Goal: Task Accomplishment & Management: Complete application form

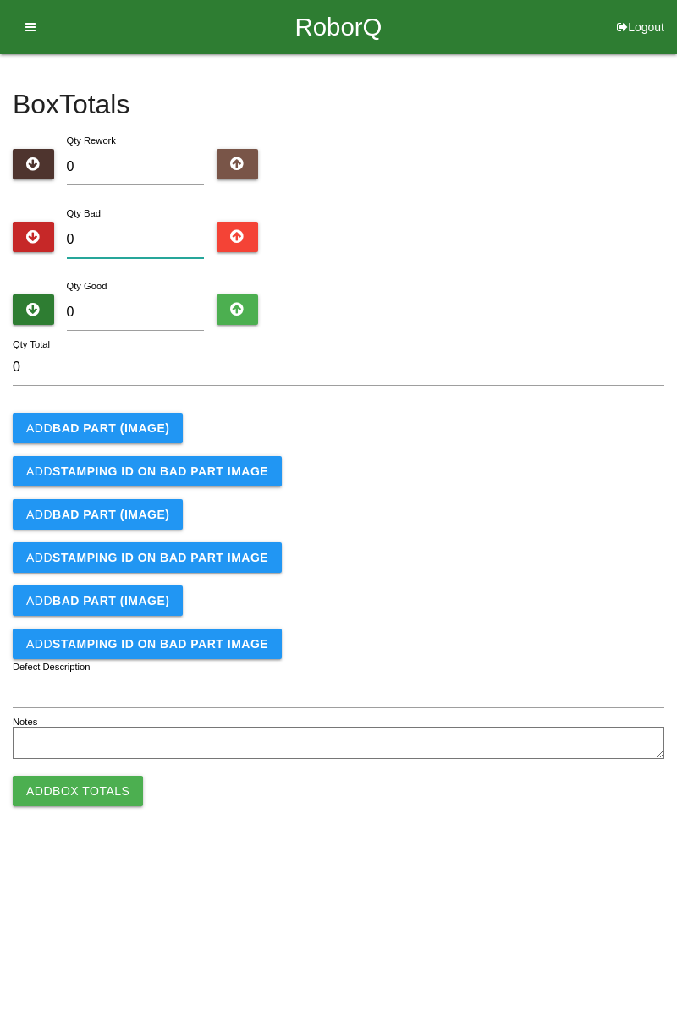
click at [157, 242] on input "0" at bounding box center [136, 240] width 138 height 36
type input "8"
click at [152, 430] on b "BAD PART (IMAGE)" at bounding box center [110, 428] width 117 height 14
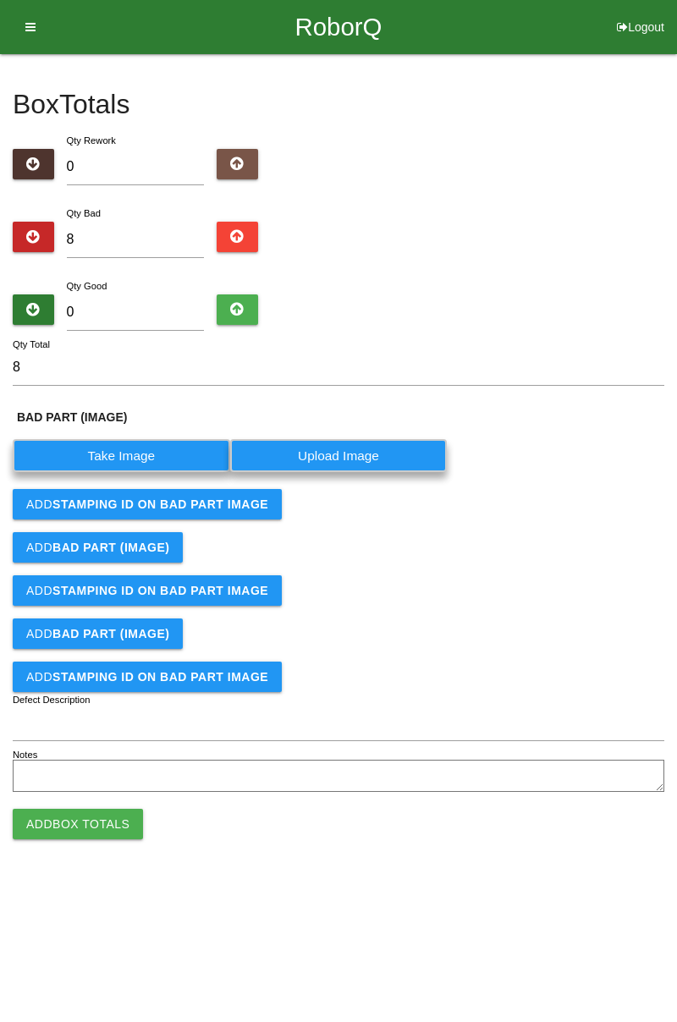
click at [149, 454] on label "Take Image" at bounding box center [121, 455] width 217 height 33
click at [0, 0] on \(IMAGE\) "Take Image" at bounding box center [0, 0] width 0 height 0
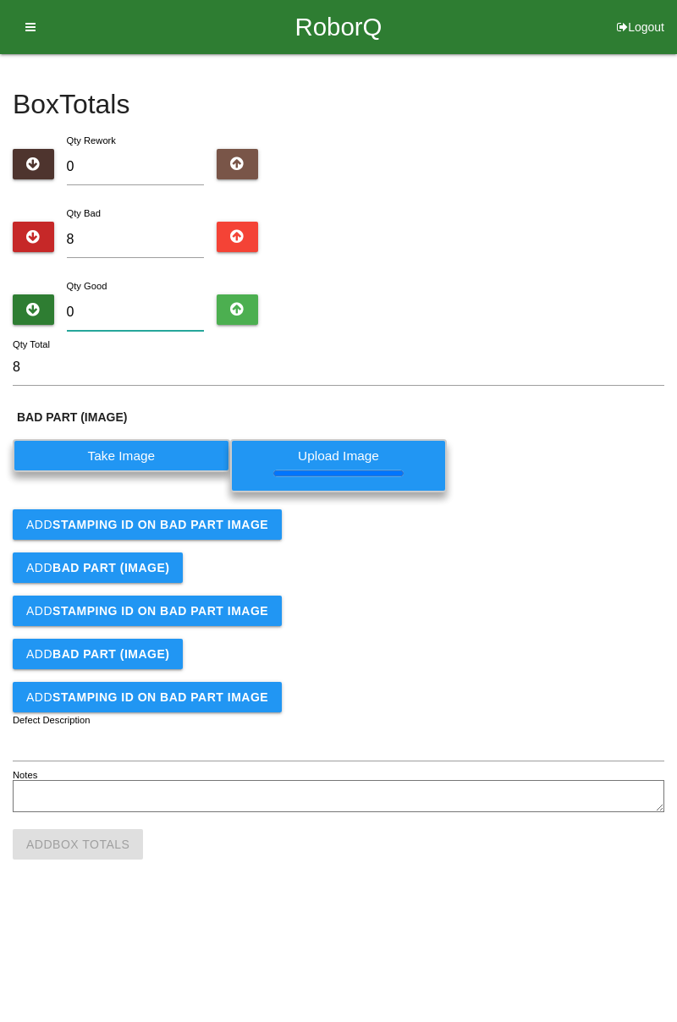
click at [126, 313] on input "0" at bounding box center [136, 312] width 138 height 36
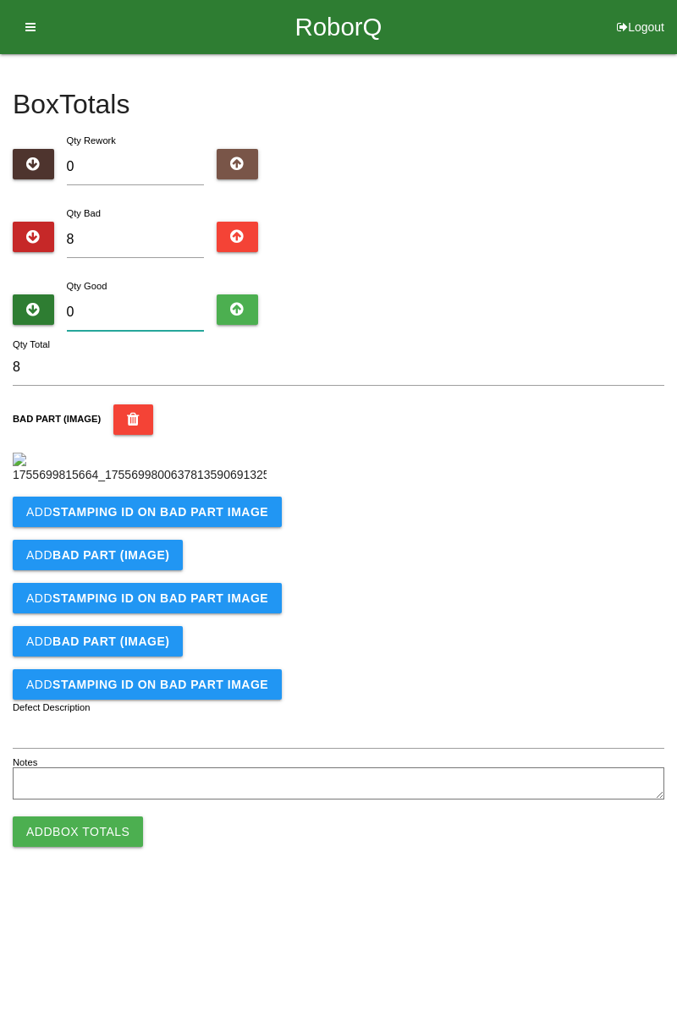
type input "7"
type input "15"
type input "78"
type input "86"
type input "7"
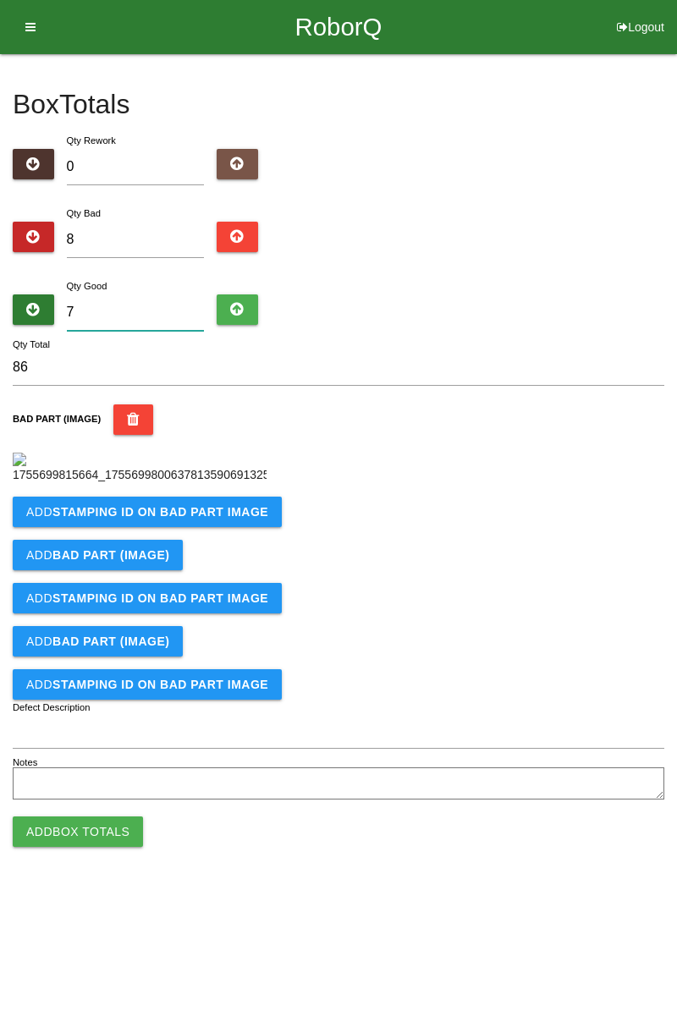
type input "15"
type input "74"
type input "82"
type input "7"
type input "15"
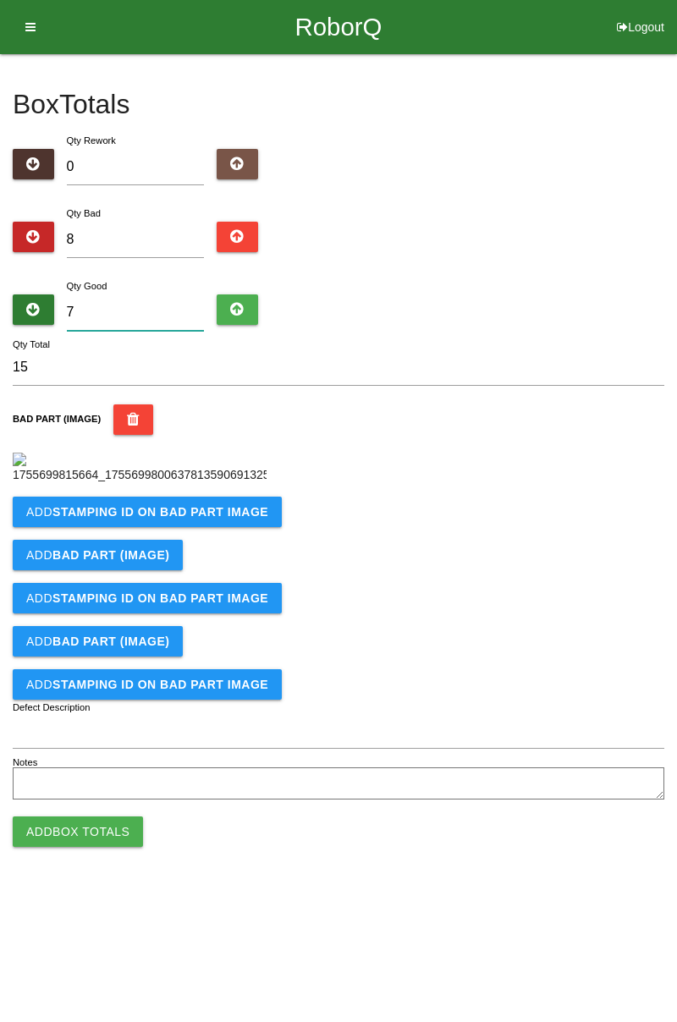
type input "76"
type input "84"
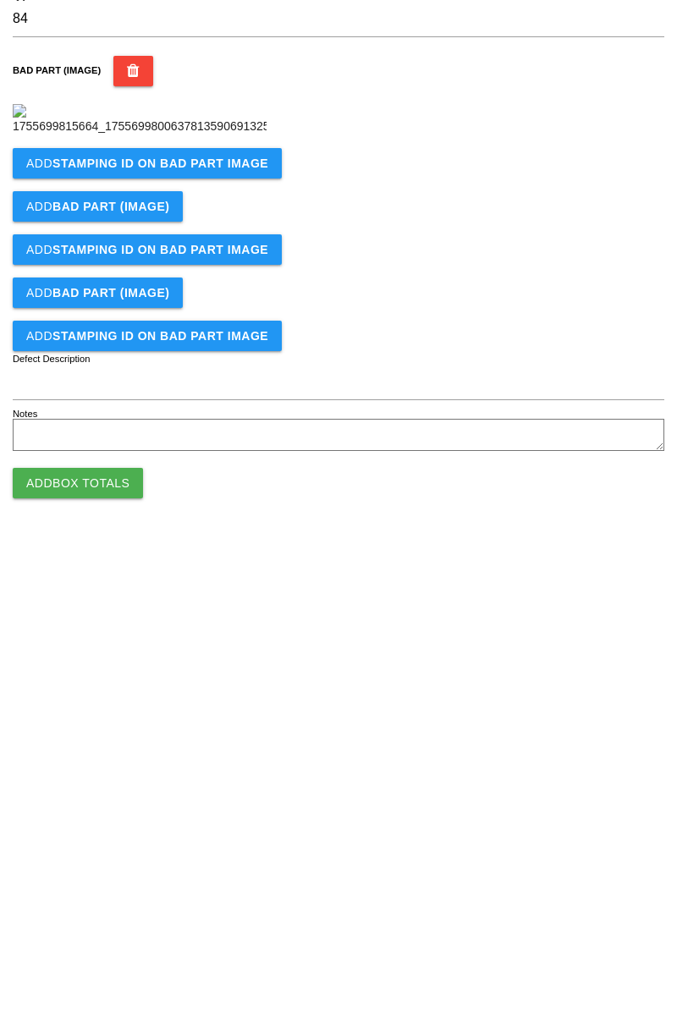
type input "76"
click at [202, 518] on b "STAMPING ID on BAD PART Image" at bounding box center [160, 512] width 216 height 14
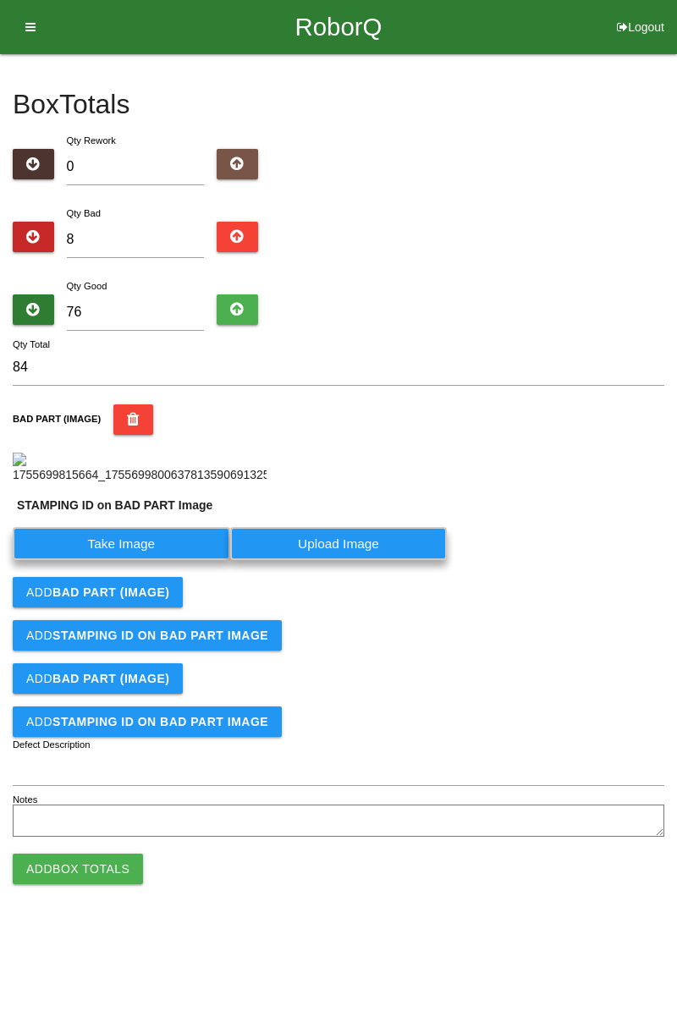
click at [151, 560] on label "Take Image" at bounding box center [121, 543] width 217 height 33
click at [0, 0] on PART "Take Image" at bounding box center [0, 0] width 0 height 0
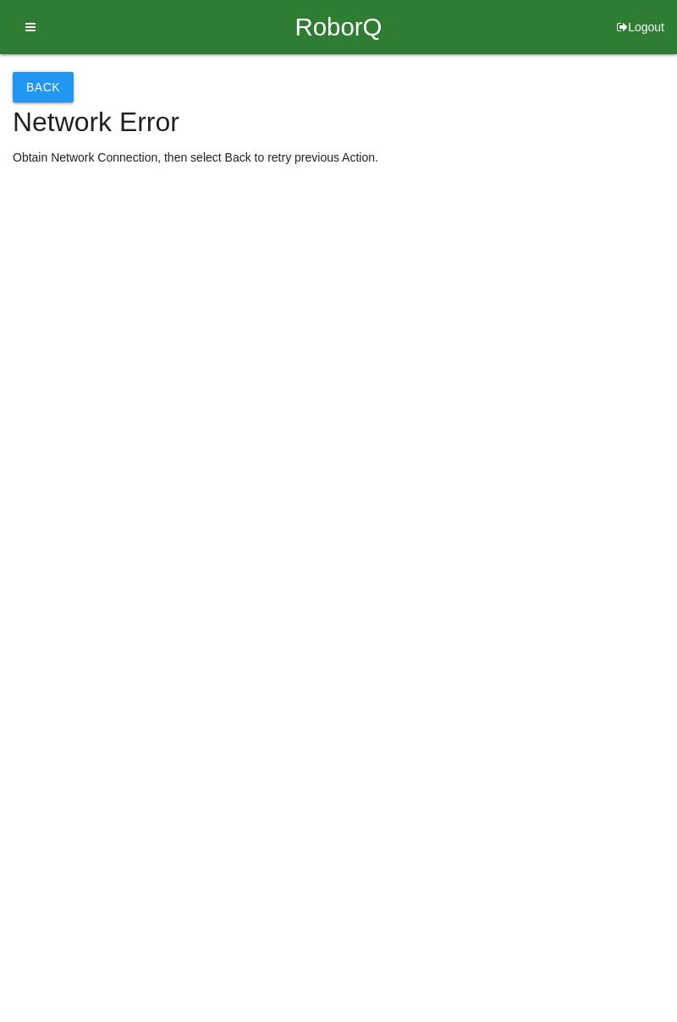
click at [41, 89] on button "Back" at bounding box center [43, 87] width 61 height 30
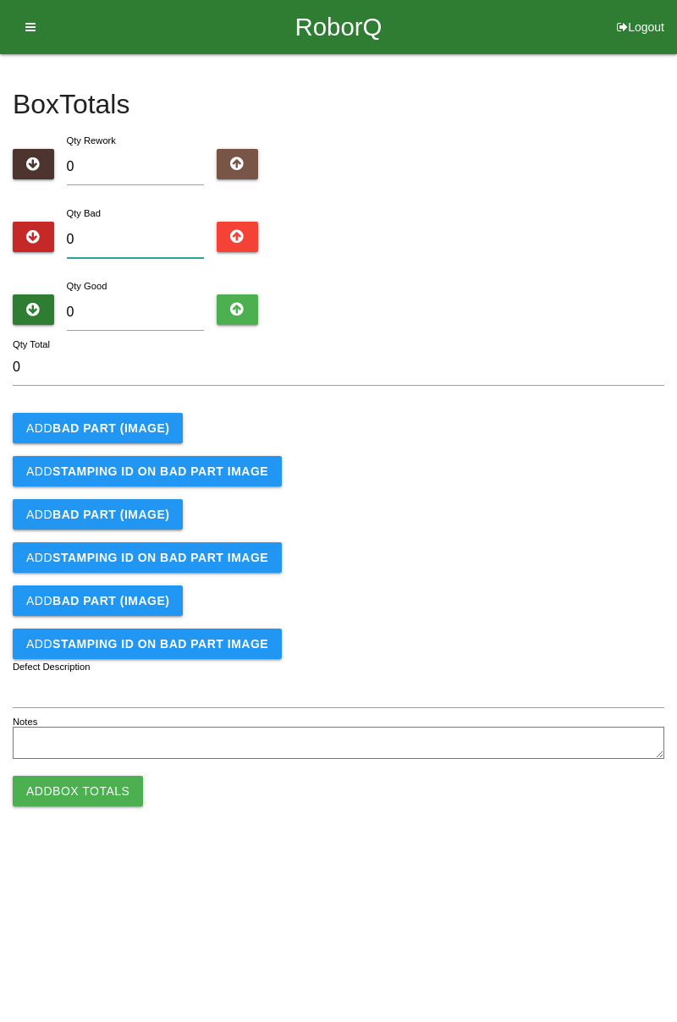
click at [133, 237] on input "0" at bounding box center [136, 240] width 138 height 36
type input "8"
click at [154, 309] on input "0" at bounding box center [136, 312] width 138 height 36
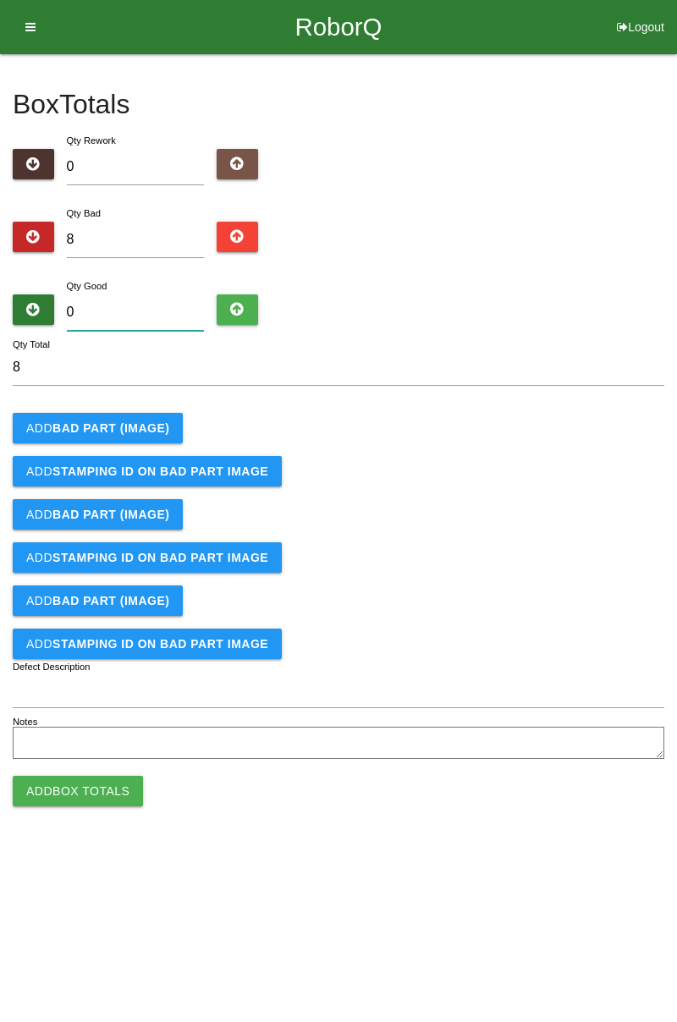
type input "7"
type input "15"
type input "74"
type input "82"
type input "7"
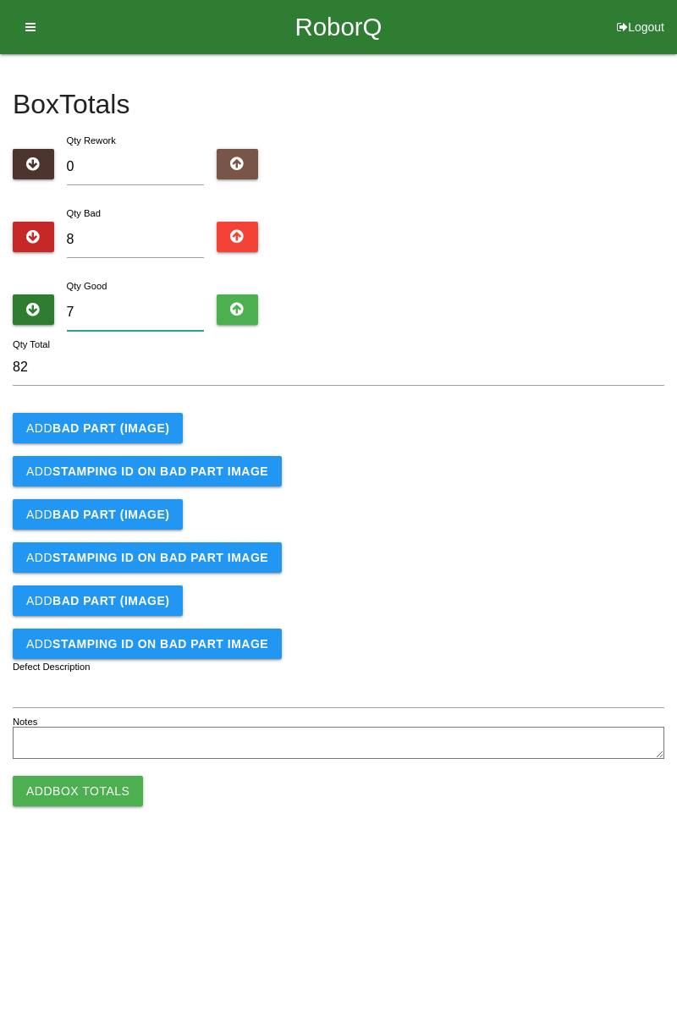
type input "15"
type input "76"
type input "84"
type input "76"
click at [134, 430] on b "BAD PART (IMAGE)" at bounding box center [110, 428] width 117 height 14
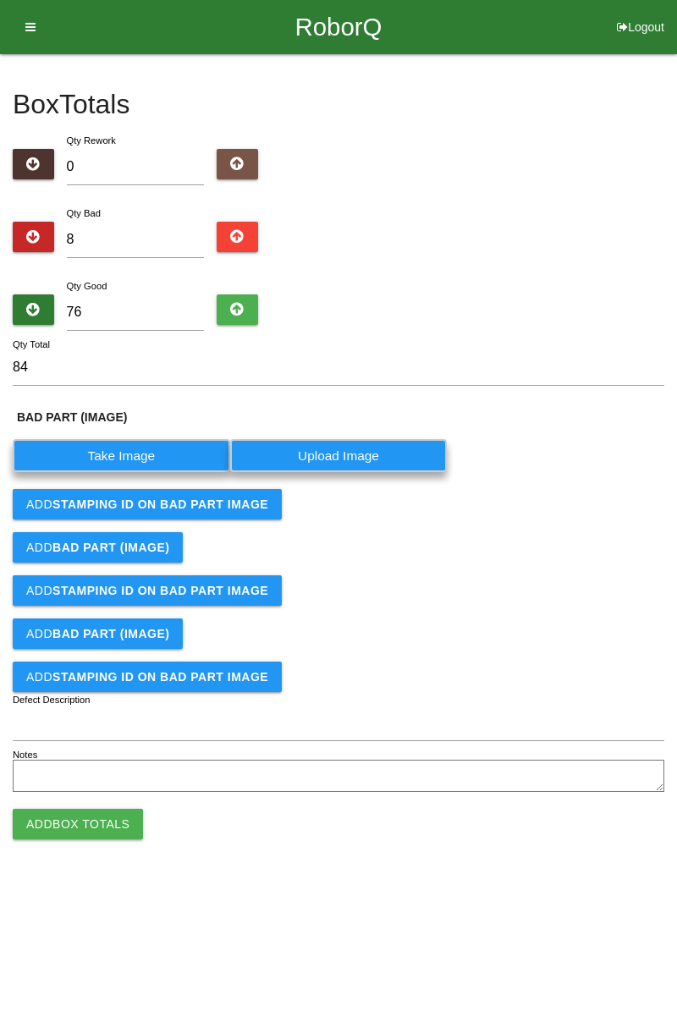
click at [123, 457] on label "Take Image" at bounding box center [121, 455] width 217 height 33
click at [0, 0] on \(IMAGE\) "Take Image" at bounding box center [0, 0] width 0 height 0
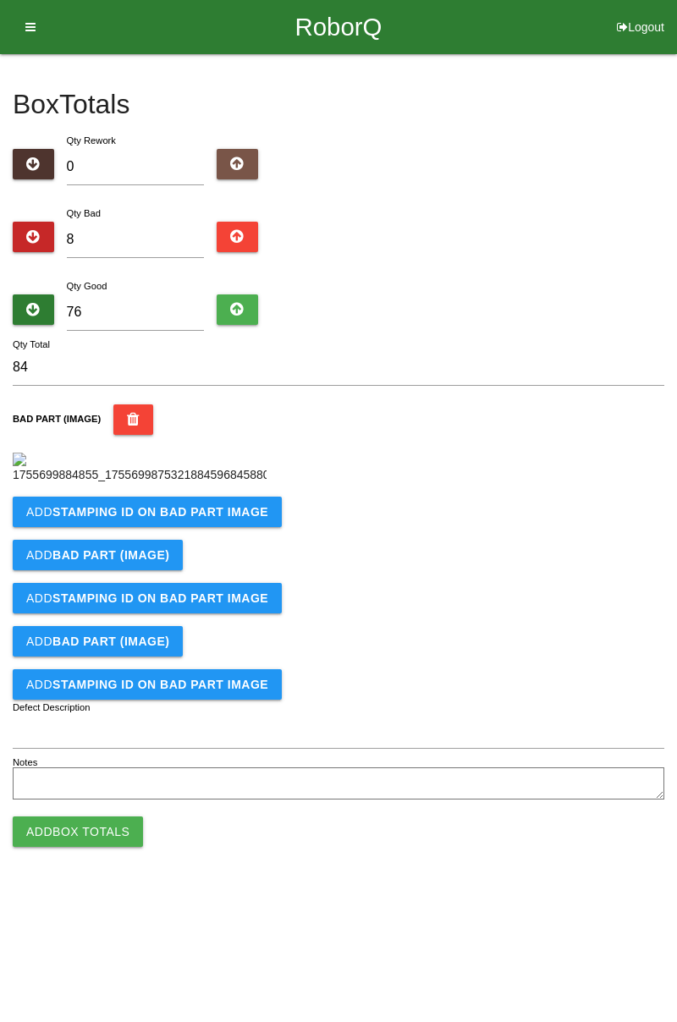
click at [200, 511] on button "Add STAMPING ID on BAD PART Image" at bounding box center [147, 511] width 269 height 30
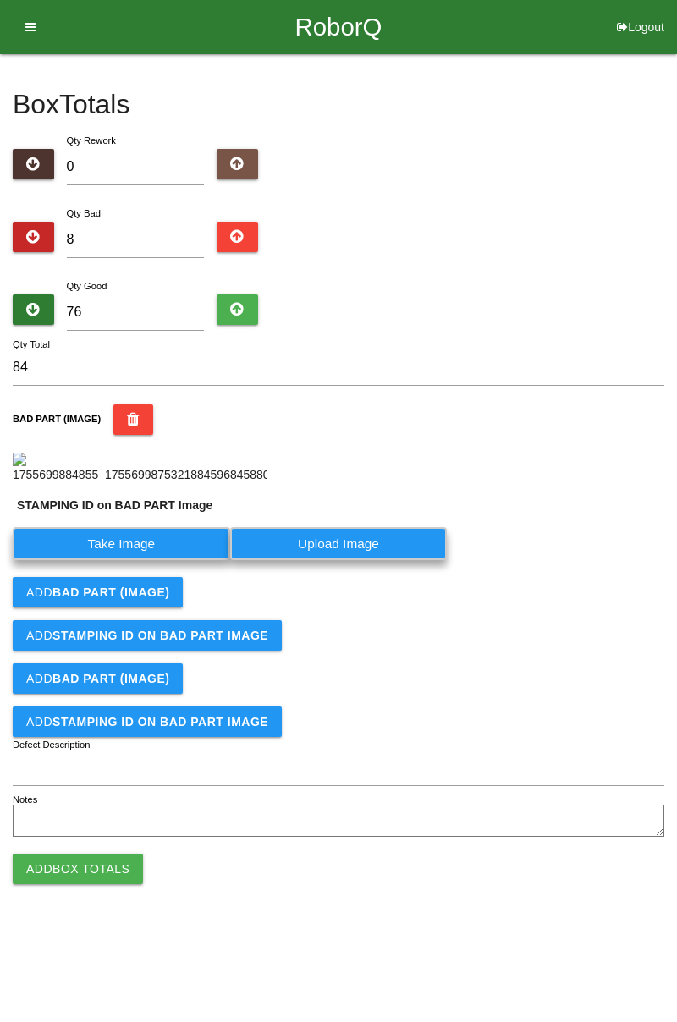
click at [135, 560] on label "Take Image" at bounding box center [121, 543] width 217 height 33
click at [0, 0] on PART "Take Image" at bounding box center [0, 0] width 0 height 0
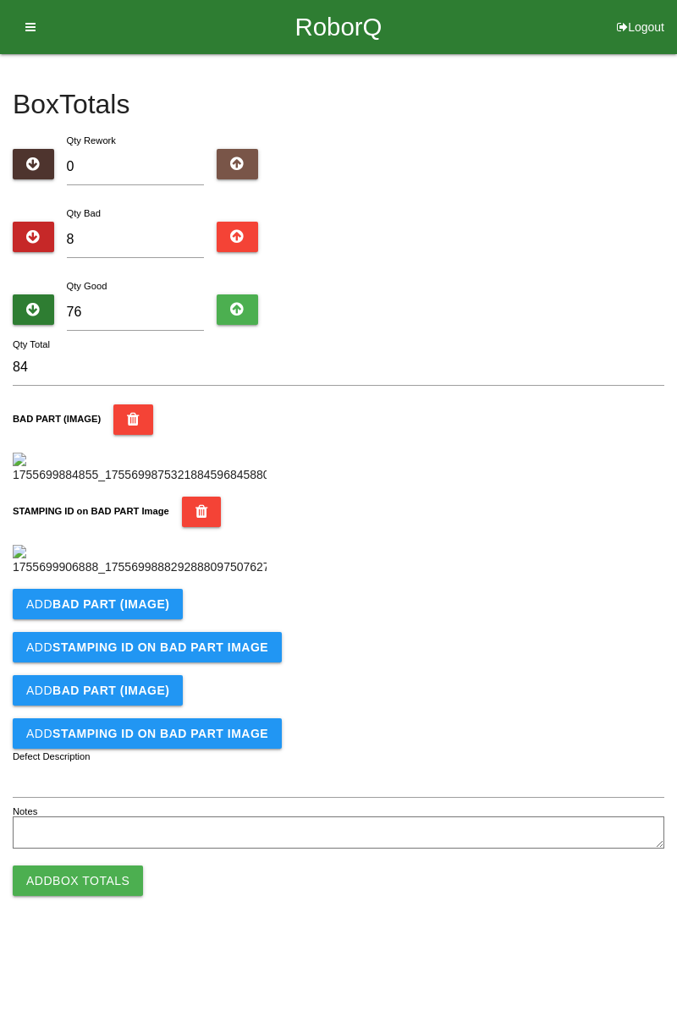
scroll to position [372, 0]
click at [137, 611] on b "BAD PART (IMAGE)" at bounding box center [110, 604] width 117 height 14
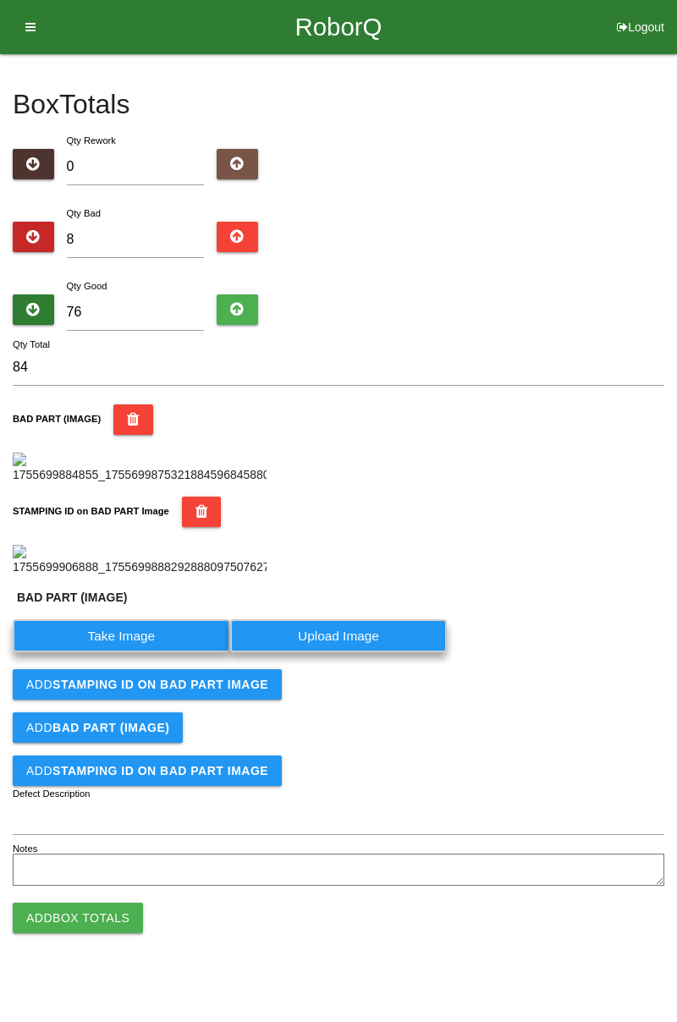
click at [145, 652] on label "Take Image" at bounding box center [121, 635] width 217 height 33
click at [0, 0] on \(IMAGE\) "Take Image" at bounding box center [0, 0] width 0 height 0
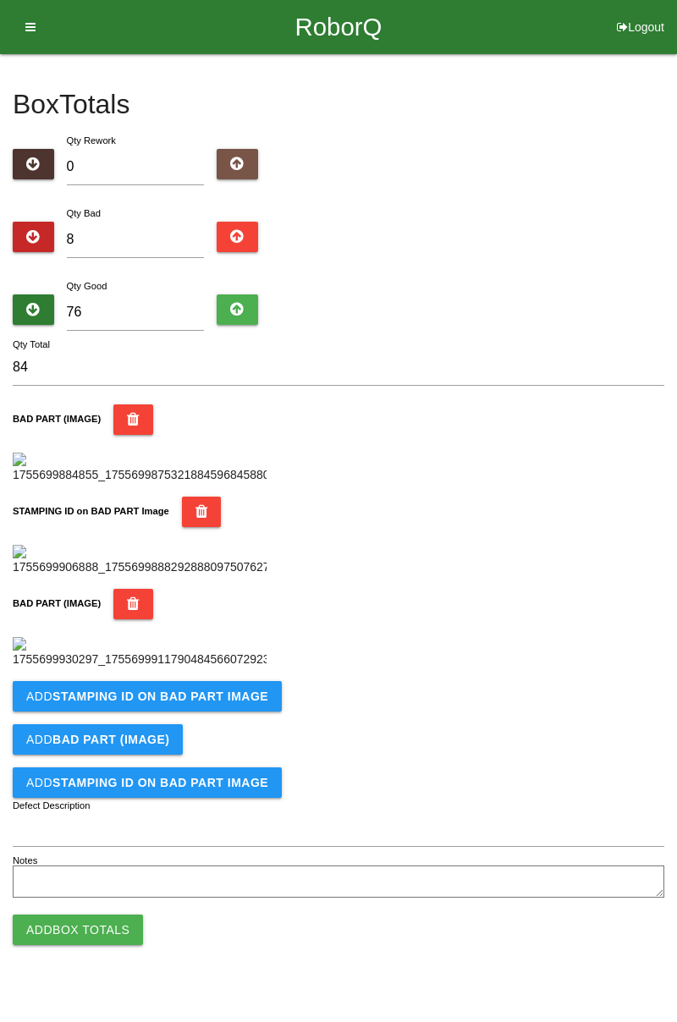
scroll to position [649, 0]
click at [221, 711] on button "Add STAMPING ID on BAD PART Image" at bounding box center [147, 696] width 269 height 30
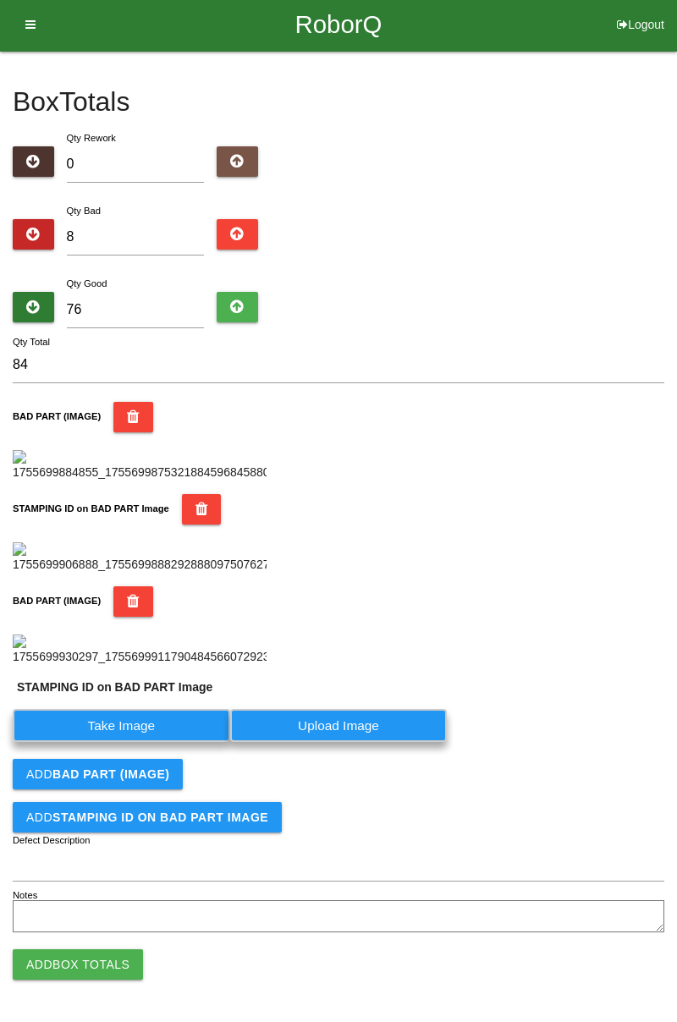
click at [155, 742] on label "Take Image" at bounding box center [121, 725] width 217 height 33
click at [0, 0] on PART "Take Image" at bounding box center [0, 0] width 0 height 0
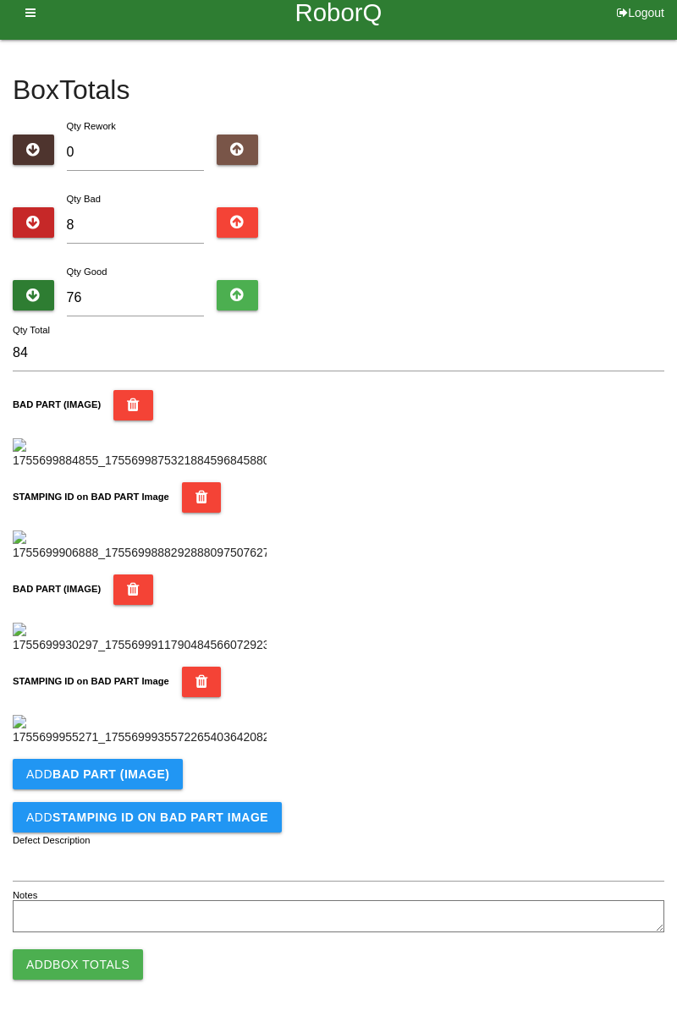
scroll to position [927, 0]
click at [167, 780] on button "Add BAD PART (IMAGE)" at bounding box center [98, 774] width 170 height 30
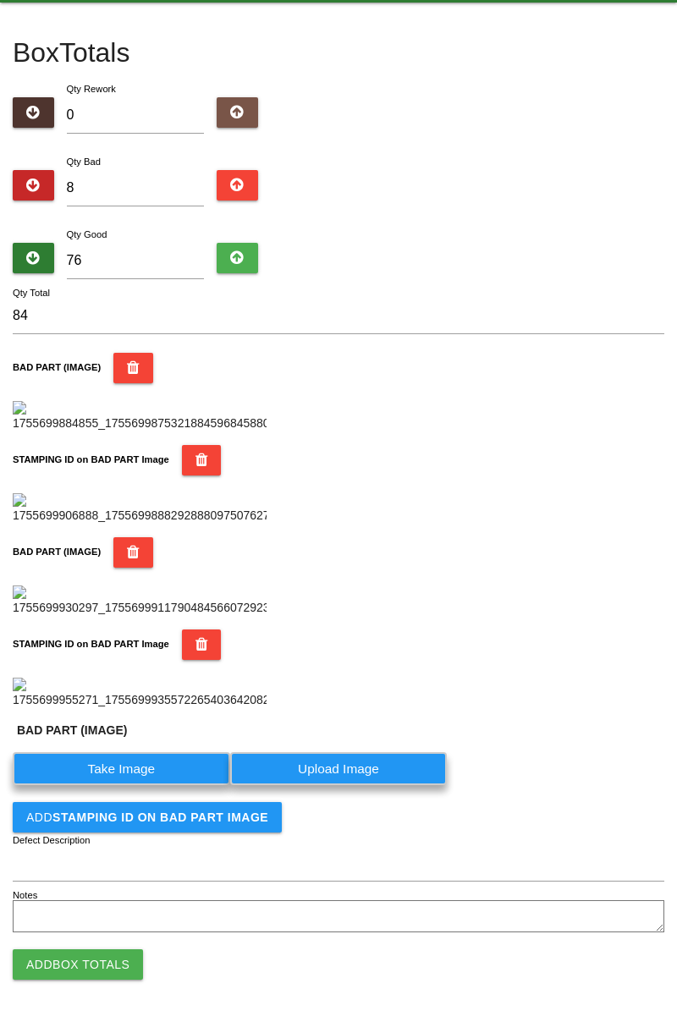
click at [134, 785] on label "Take Image" at bounding box center [121, 768] width 217 height 33
click at [0, 0] on \(IMAGE\) "Take Image" at bounding box center [0, 0] width 0 height 0
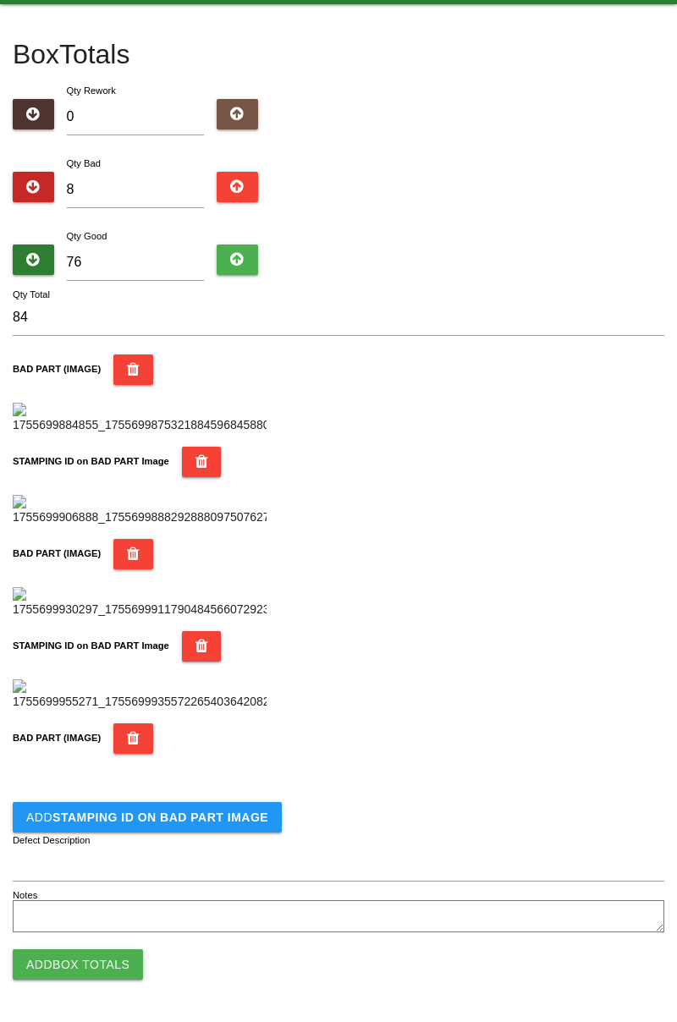
scroll to position [1204, 0]
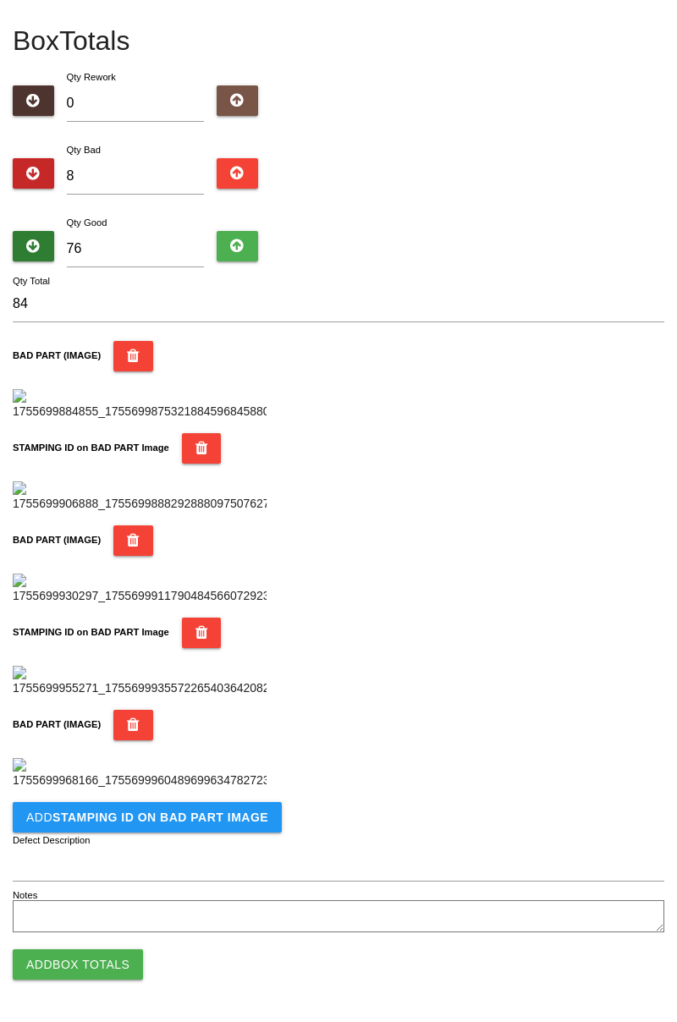
click at [201, 818] on b "STAMPING ID on BAD PART Image" at bounding box center [160, 817] width 216 height 14
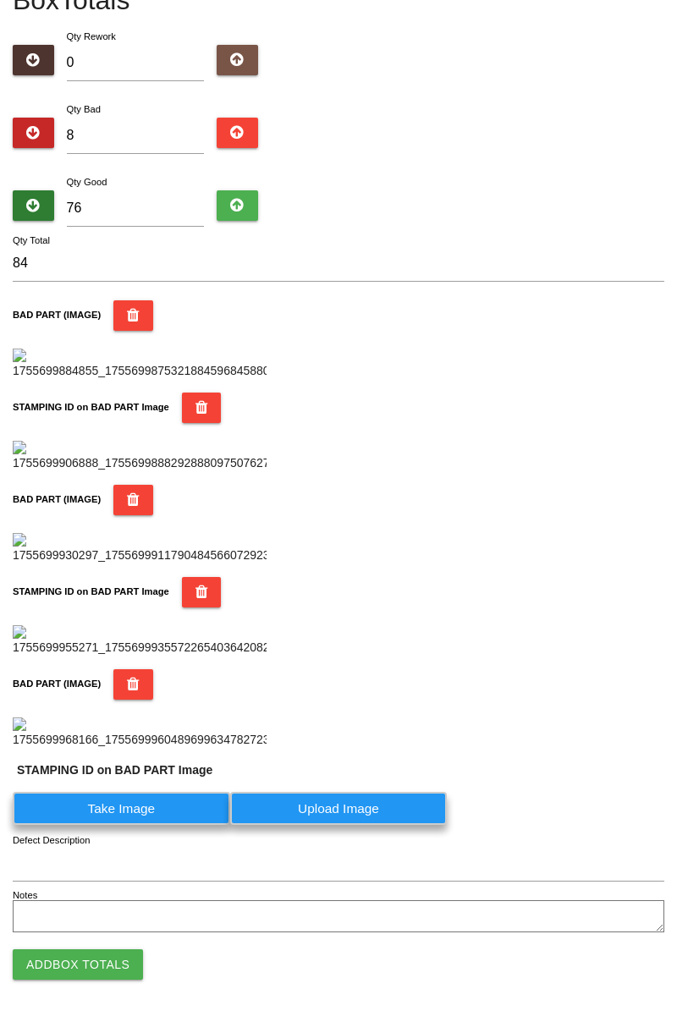
click at [159, 825] on label "Take Image" at bounding box center [121, 808] width 217 height 33
click at [0, 0] on PART "Take Image" at bounding box center [0, 0] width 0 height 0
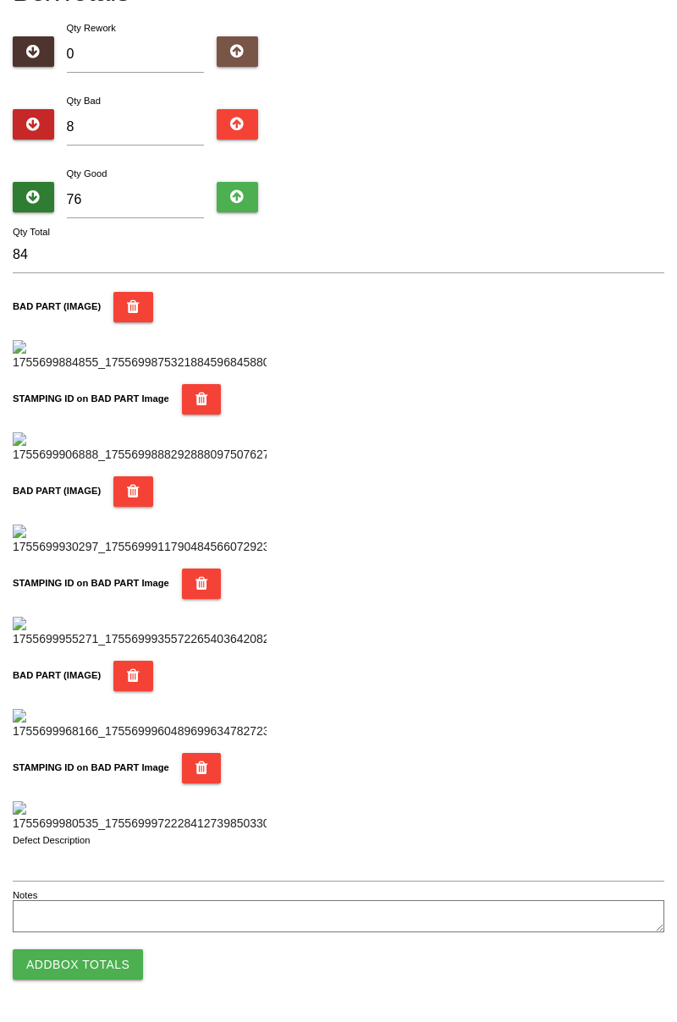
scroll to position [1482, 0]
click at [101, 967] on button "Add Box Totals" at bounding box center [78, 964] width 130 height 30
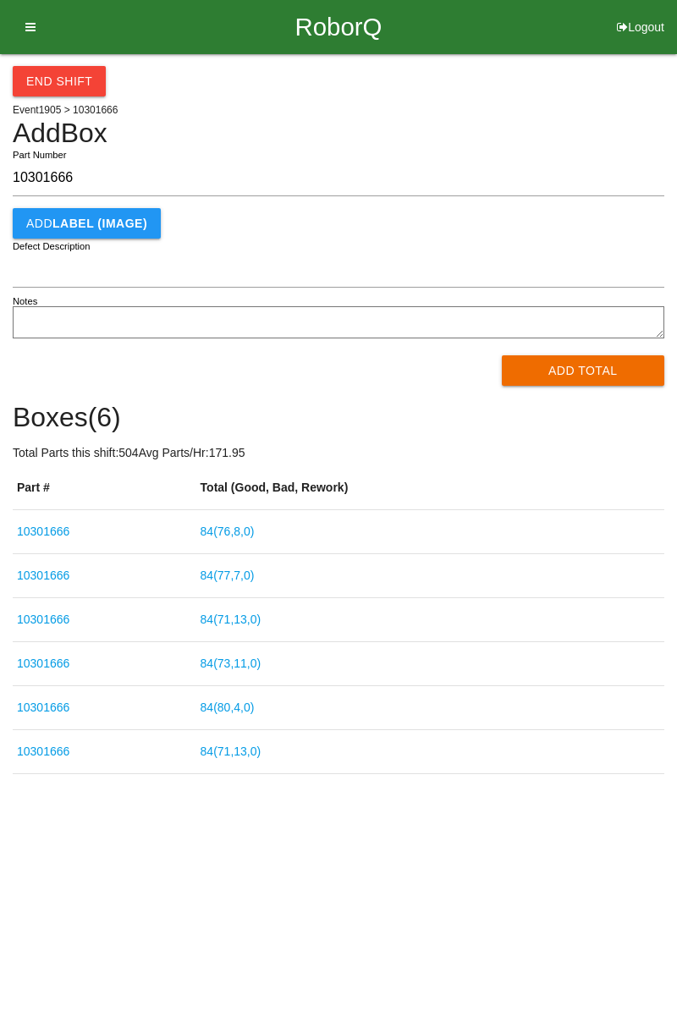
type input "10301666"
click at [594, 367] on button "Add Total" at bounding box center [582, 370] width 163 height 30
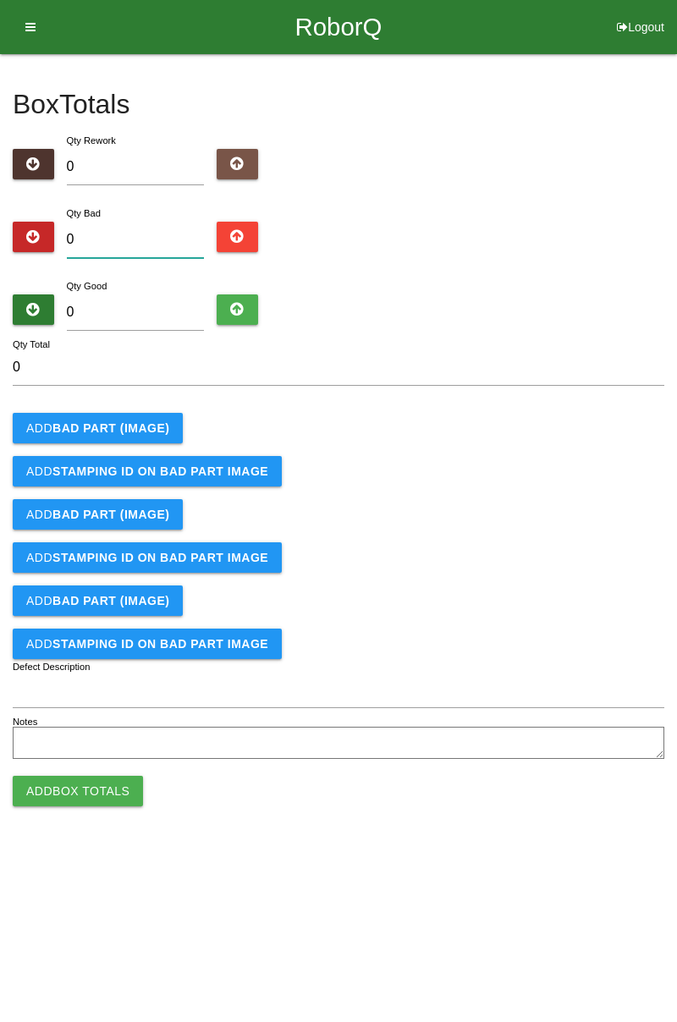
click at [145, 237] on input "0" at bounding box center [136, 240] width 138 height 36
type input "1"
type input "12"
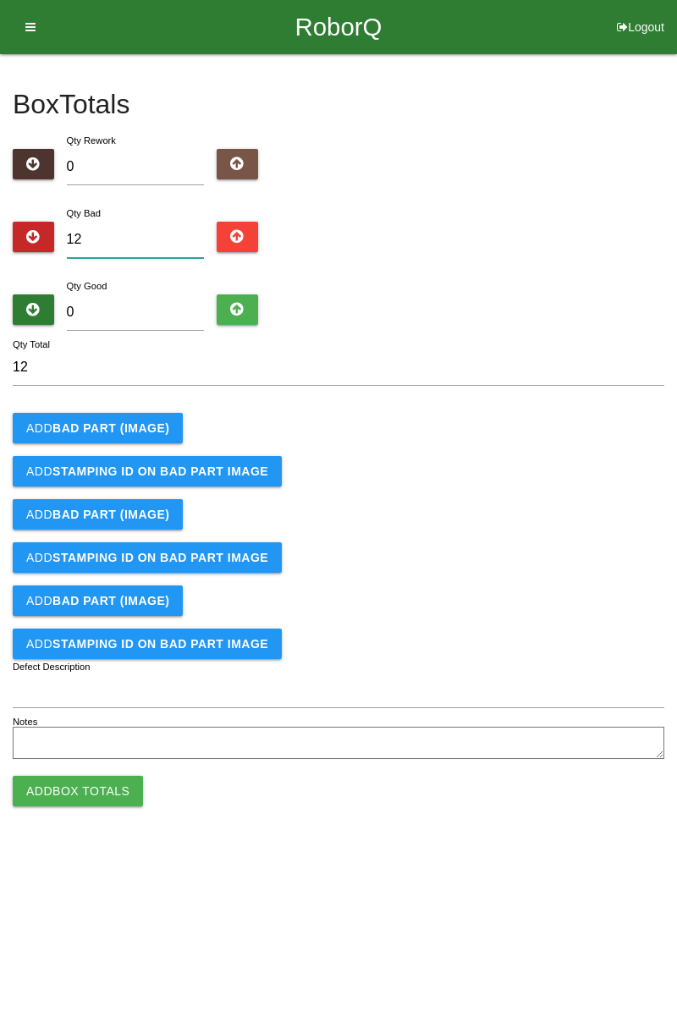
type input "12"
click at [171, 306] on input "0" at bounding box center [136, 312] width 138 height 36
type input "7"
type input "19"
type input "72"
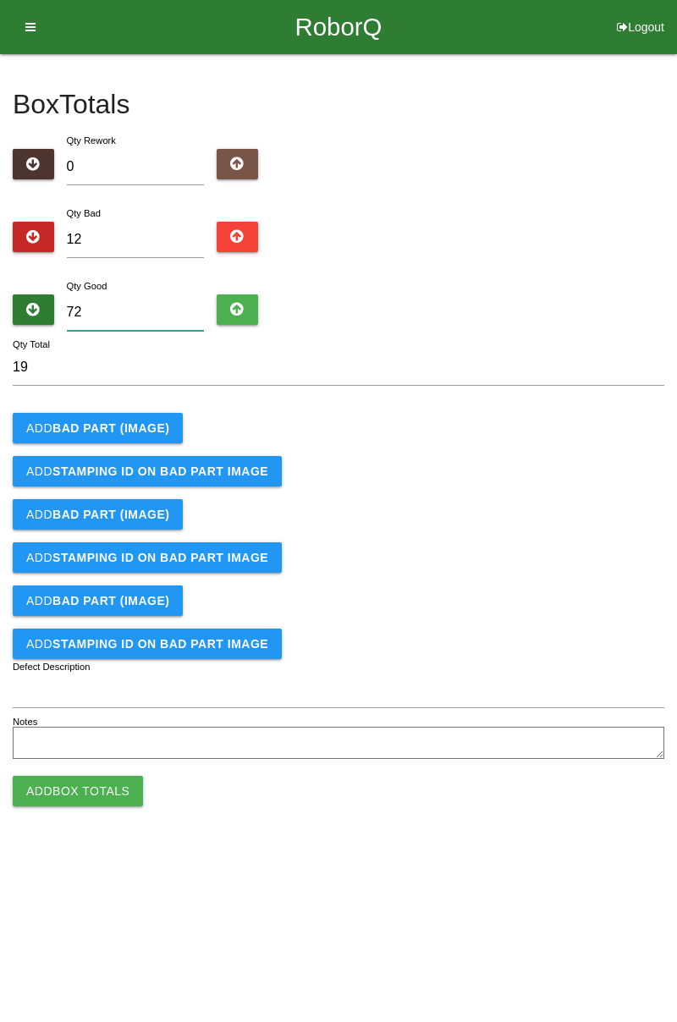
type input "84"
type input "72"
click at [140, 425] on b "BAD PART (IMAGE)" at bounding box center [110, 428] width 117 height 14
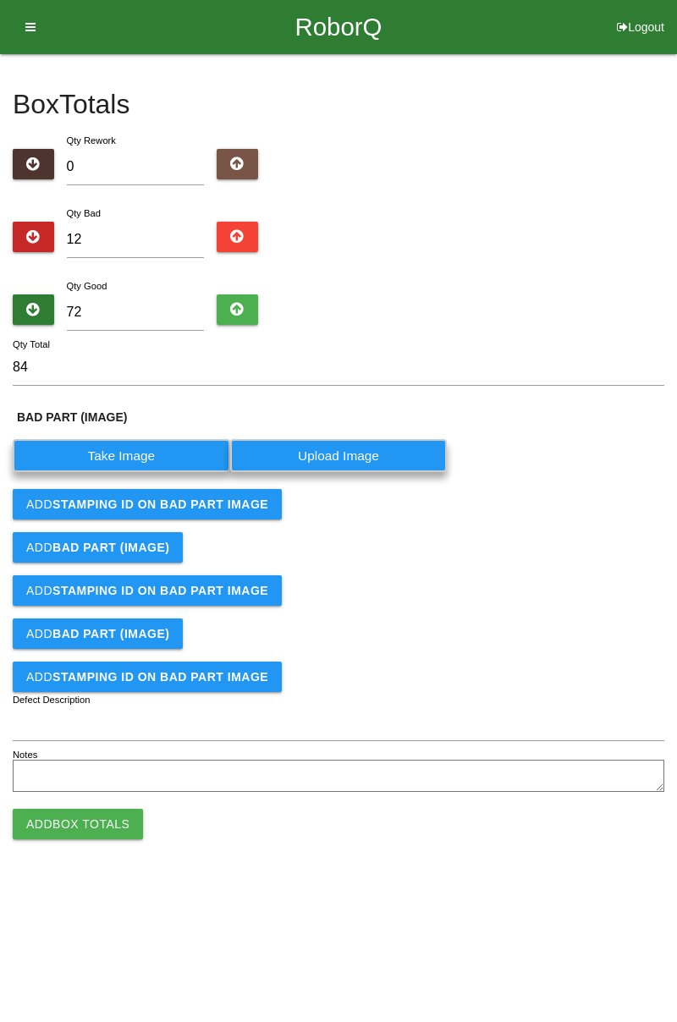
click at [140, 460] on label "Take Image" at bounding box center [121, 455] width 217 height 33
click at [0, 0] on \(IMAGE\) "Take Image" at bounding box center [0, 0] width 0 height 0
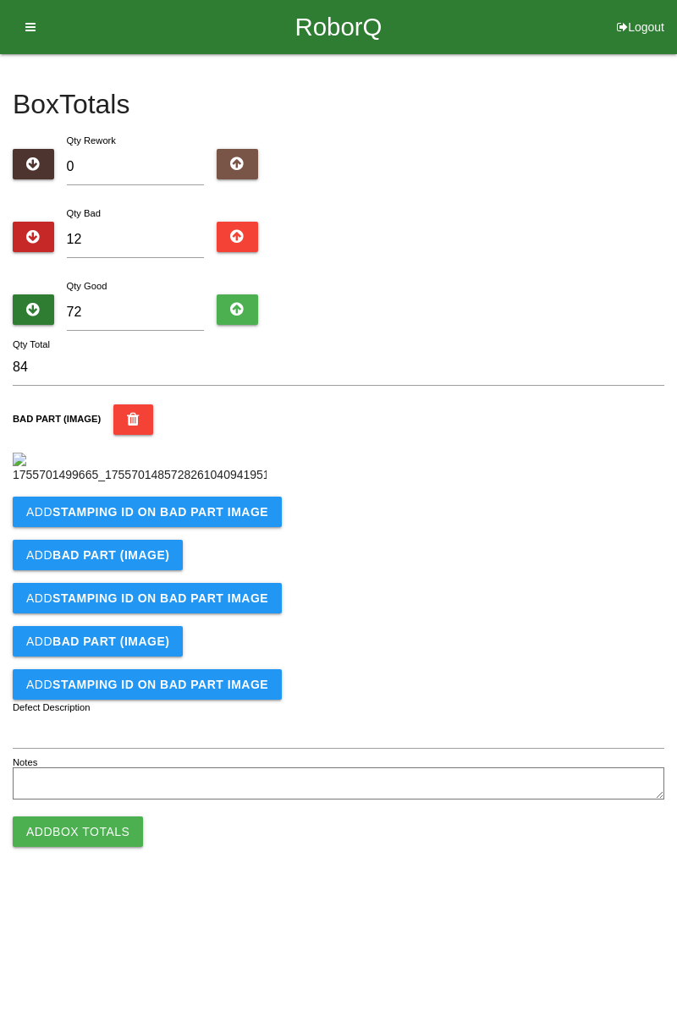
click at [195, 518] on b "STAMPING ID on BAD PART Image" at bounding box center [160, 512] width 216 height 14
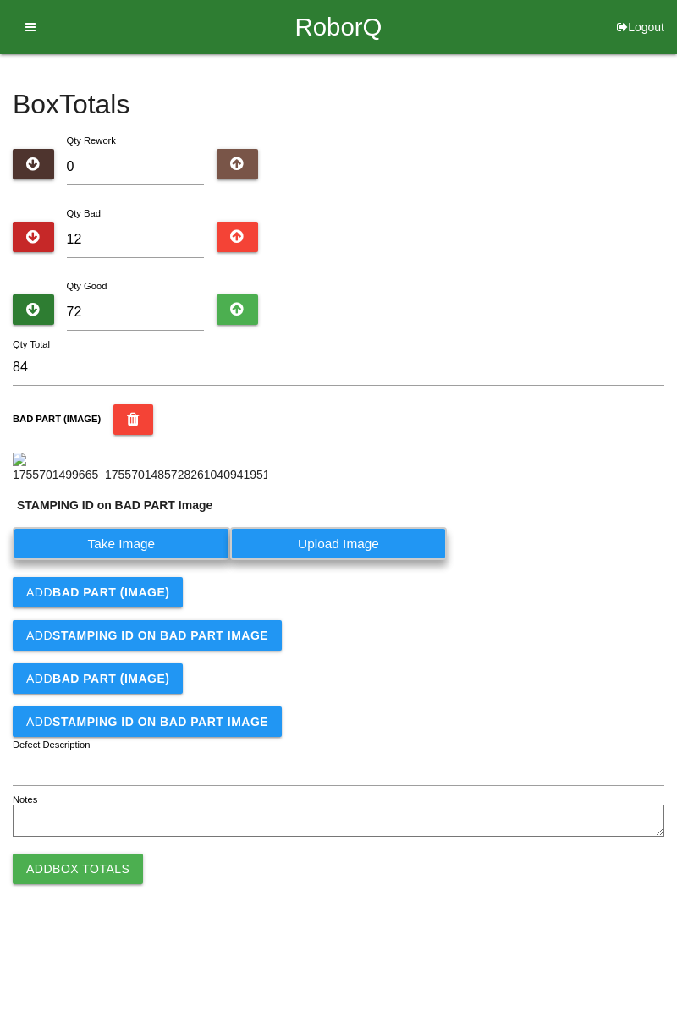
click at [157, 560] on label "Take Image" at bounding box center [121, 543] width 217 height 33
click at [0, 0] on PART "Take Image" at bounding box center [0, 0] width 0 height 0
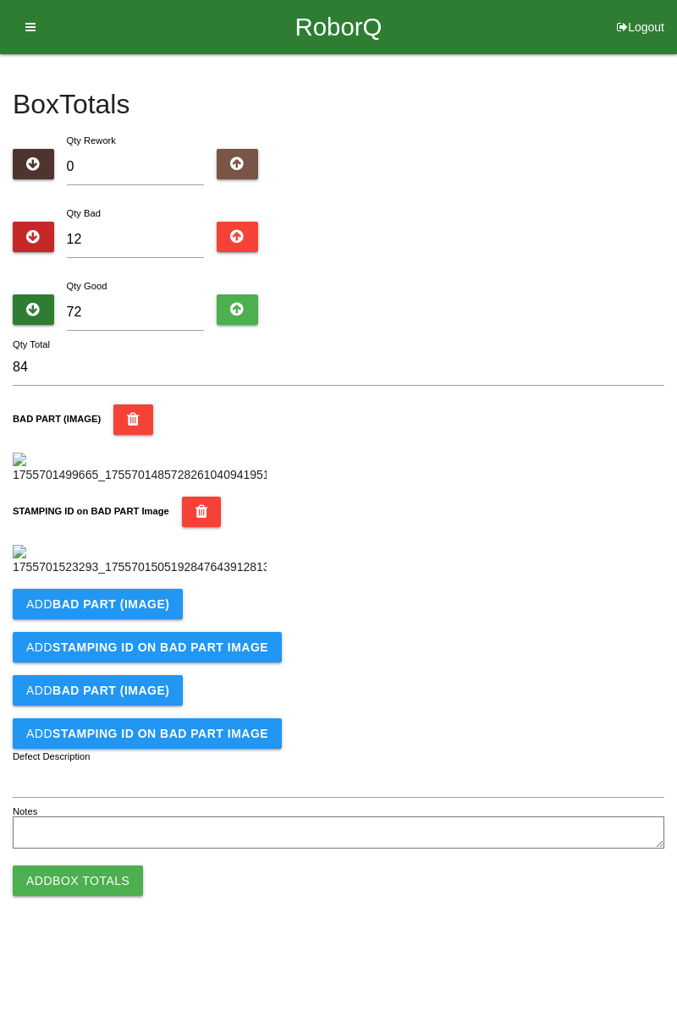
scroll to position [372, 0]
click at [135, 611] on b "BAD PART (IMAGE)" at bounding box center [110, 604] width 117 height 14
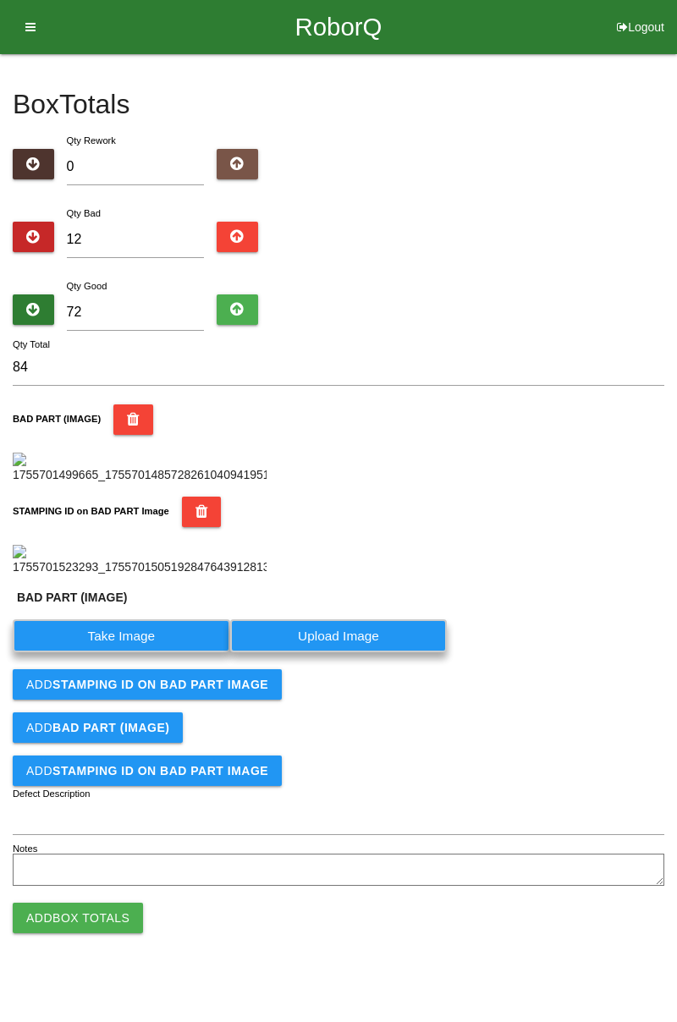
click at [148, 652] on label "Take Image" at bounding box center [121, 635] width 217 height 33
click at [0, 0] on \(IMAGE\) "Take Image" at bounding box center [0, 0] width 0 height 0
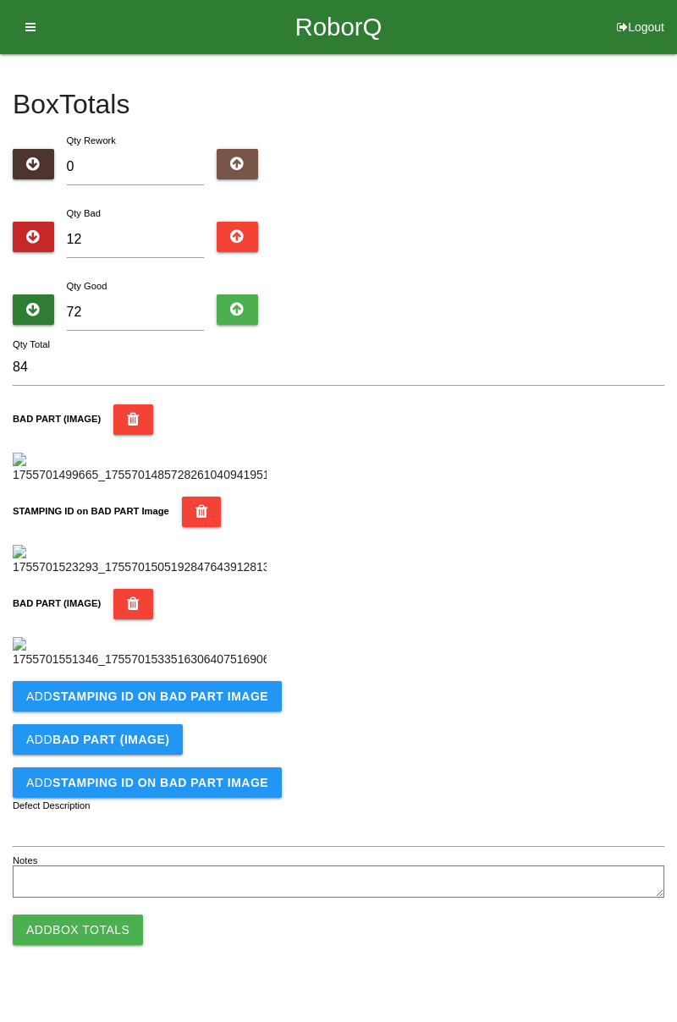
scroll to position [649, 0]
click at [238, 703] on b "STAMPING ID on BAD PART Image" at bounding box center [160, 696] width 216 height 14
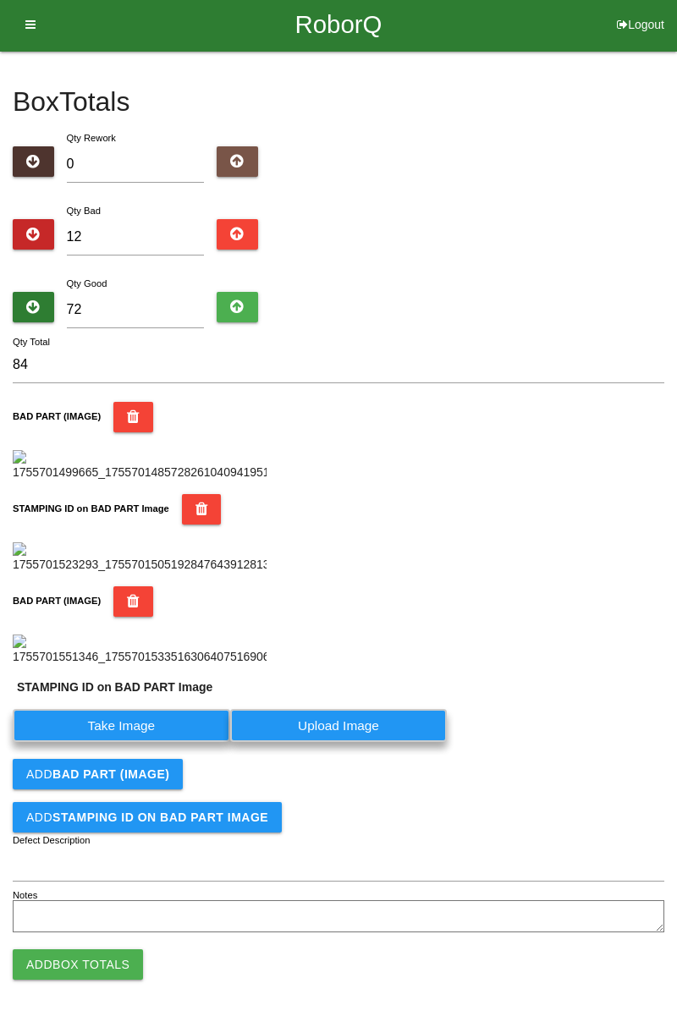
click at [147, 742] on label "Take Image" at bounding box center [121, 725] width 217 height 33
click at [0, 0] on PART "Take Image" at bounding box center [0, 0] width 0 height 0
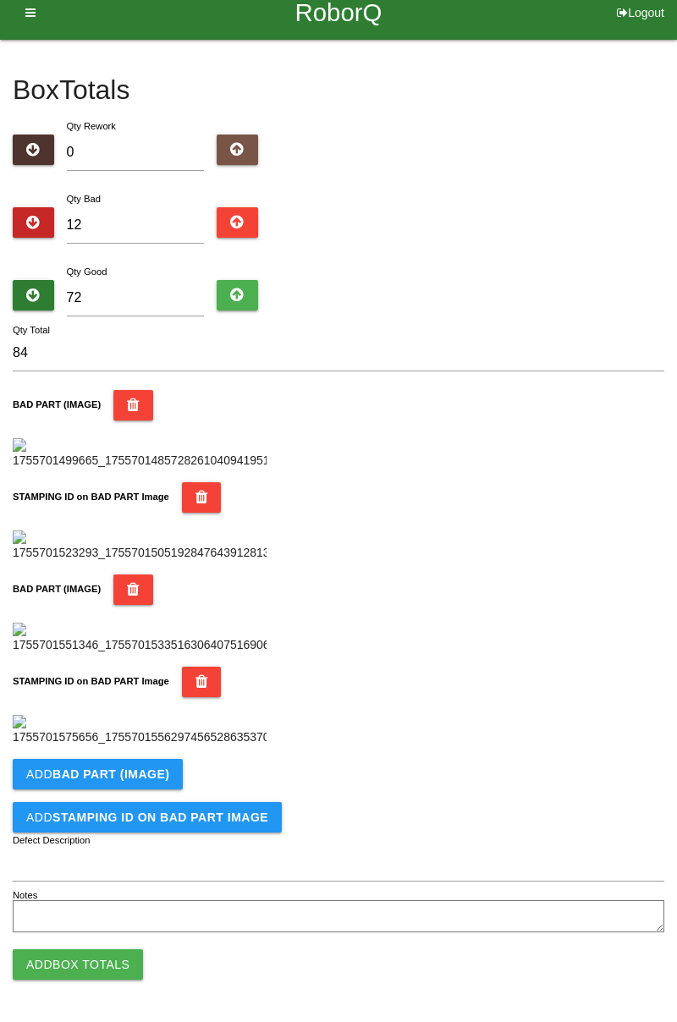
scroll to position [927, 0]
click at [168, 777] on button "Add BAD PART (IMAGE)" at bounding box center [98, 774] width 170 height 30
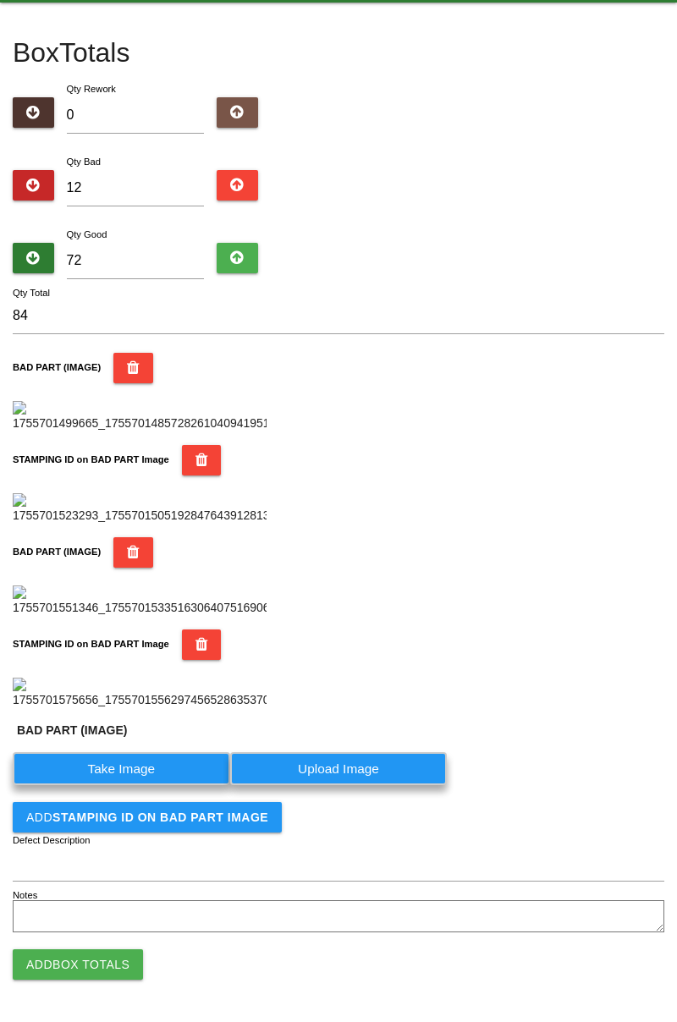
click at [149, 785] on label "Take Image" at bounding box center [121, 768] width 217 height 33
click at [0, 0] on \(IMAGE\) "Take Image" at bounding box center [0, 0] width 0 height 0
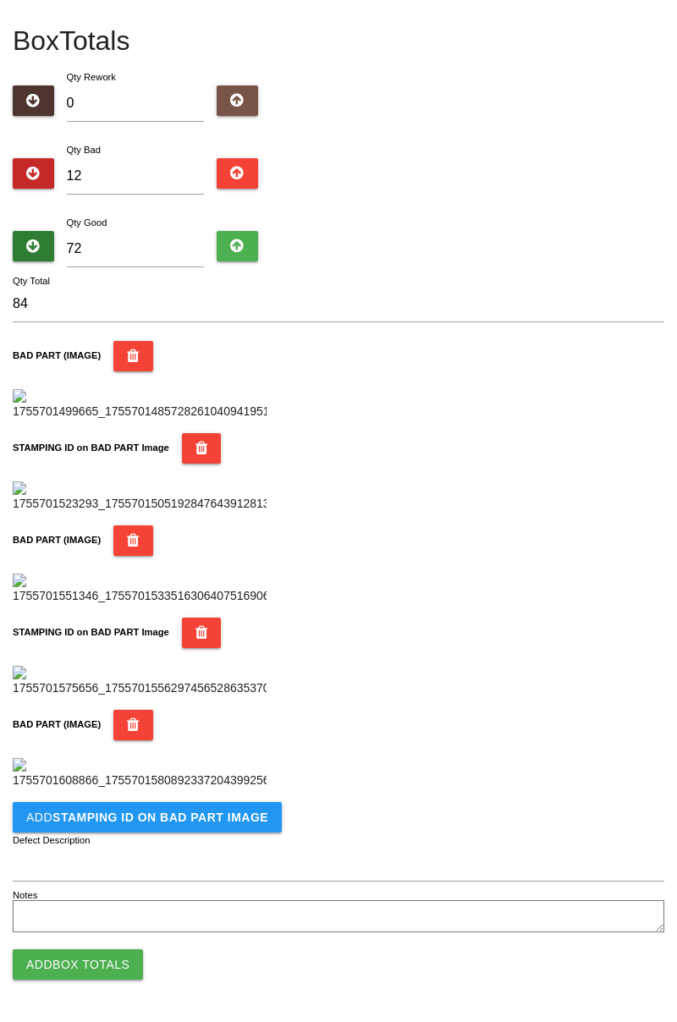
scroll to position [1204, 0]
click at [222, 825] on button "Add STAMPING ID on BAD PART Image" at bounding box center [147, 817] width 269 height 30
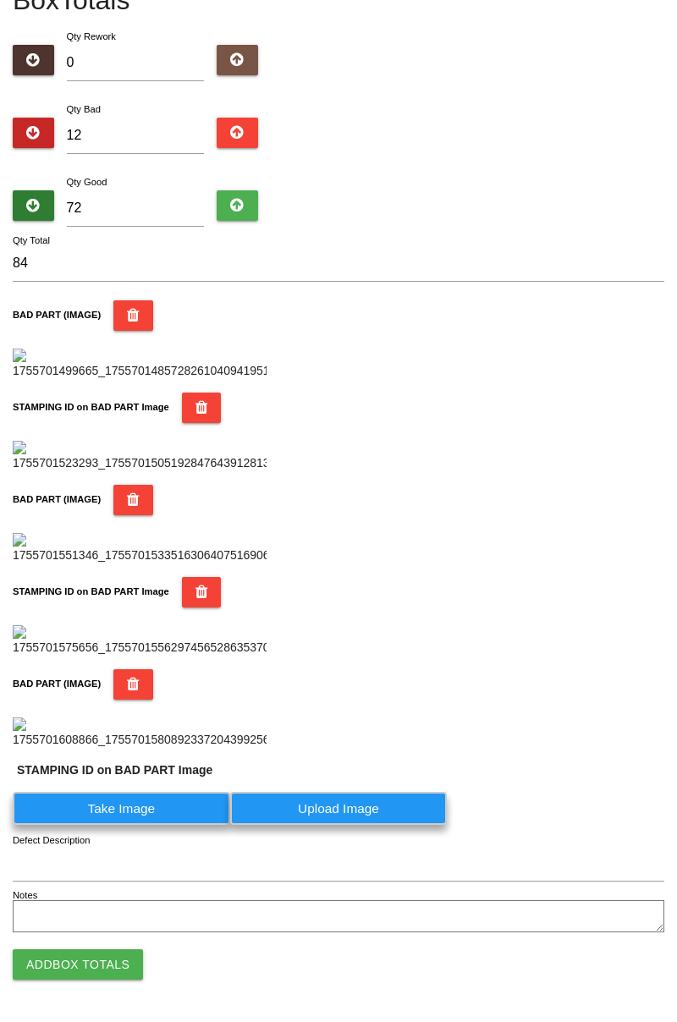
click at [145, 825] on label "Take Image" at bounding box center [121, 808] width 217 height 33
click at [0, 0] on PART "Take Image" at bounding box center [0, 0] width 0 height 0
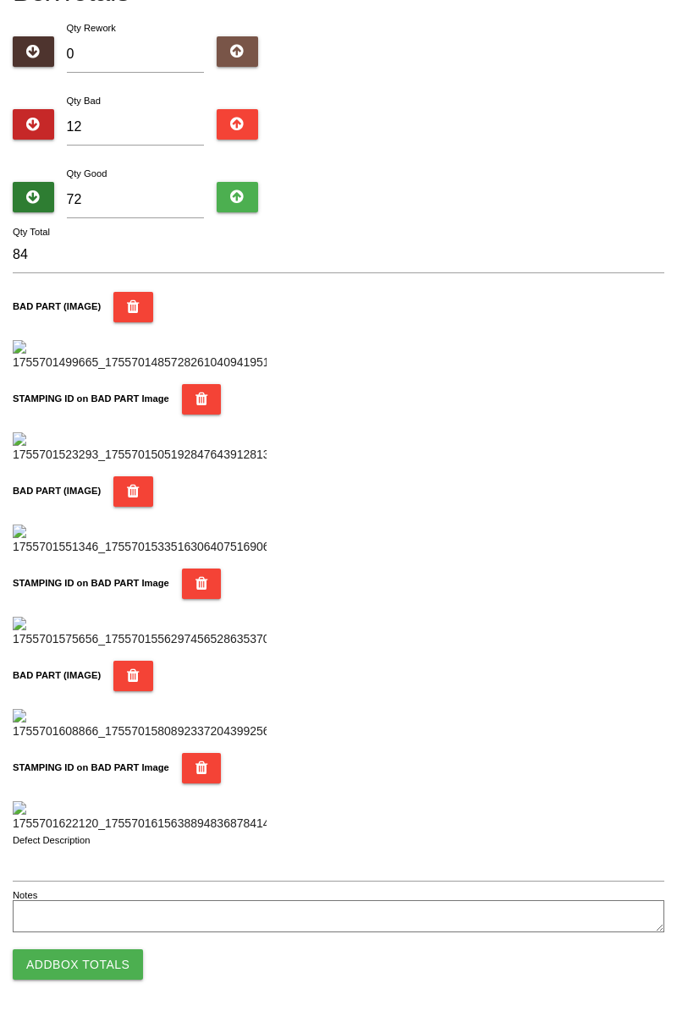
scroll to position [1482, 0]
click at [105, 967] on button "Add Box Totals" at bounding box center [78, 964] width 130 height 30
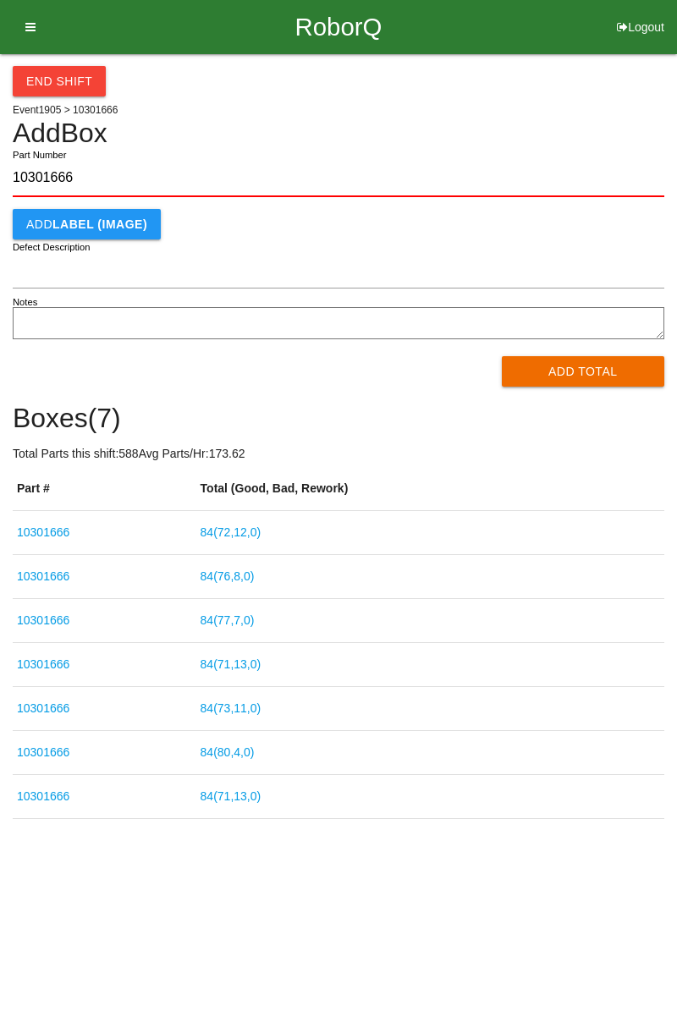
type input "10301666"
